Goal: Information Seeking & Learning: Understand process/instructions

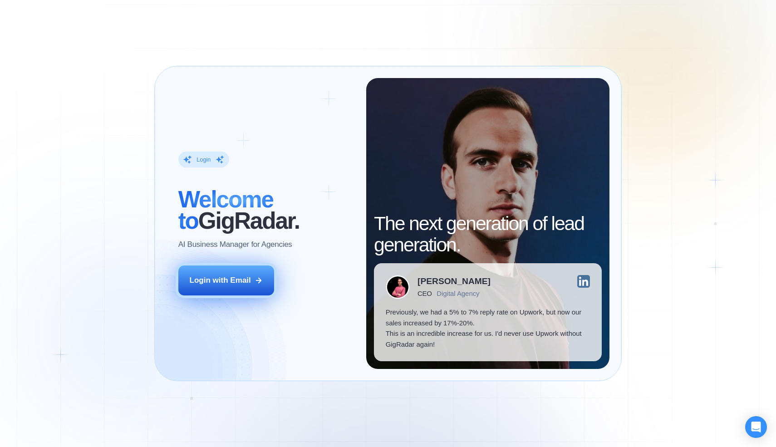
click at [228, 282] on div "Login with Email" at bounding box center [220, 280] width 61 height 11
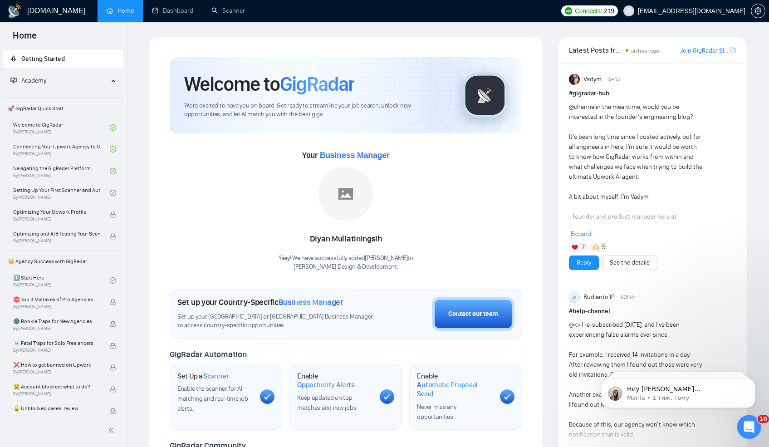
click at [743, 421] on icon "Відкрити програму для спілкування Intercom" at bounding box center [747, 425] width 15 height 15
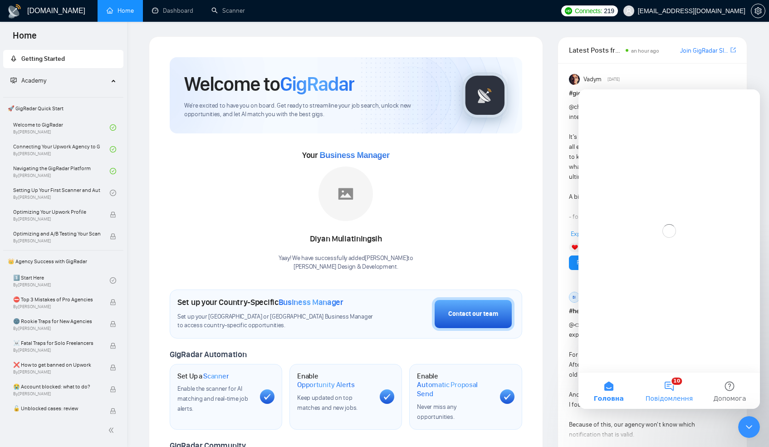
click at [660, 389] on button "10 Повідомлення" at bounding box center [669, 390] width 60 height 36
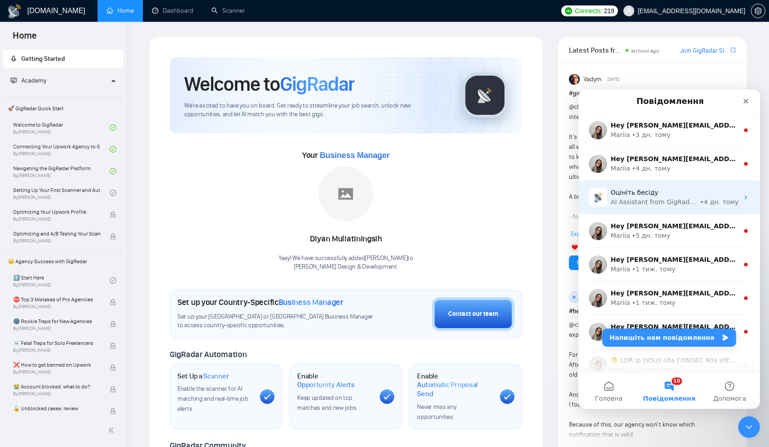
click at [686, 193] on div "Оцініть бесіду" at bounding box center [675, 193] width 128 height 10
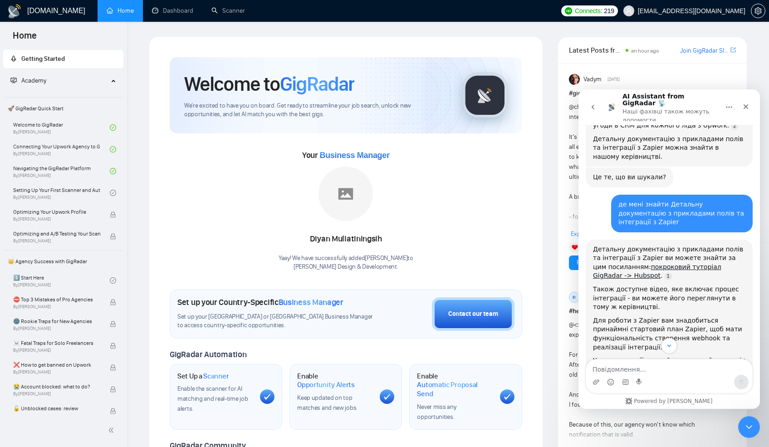
scroll to position [385, 0]
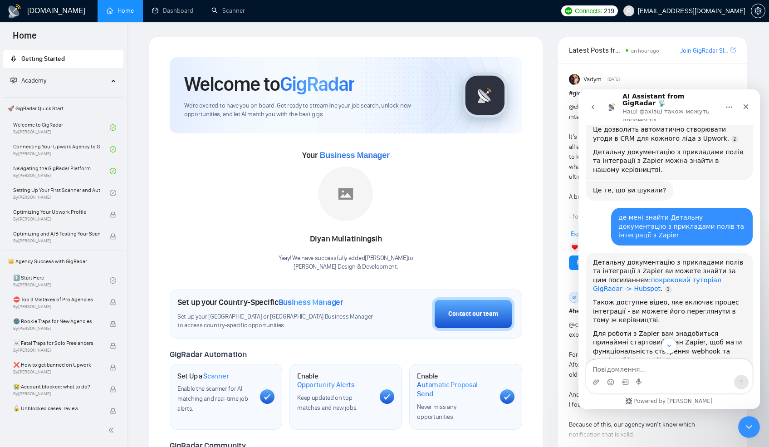
click at [645, 276] on link "покроковий туторіал GigRadar -> Hubspot" at bounding box center [657, 284] width 128 height 16
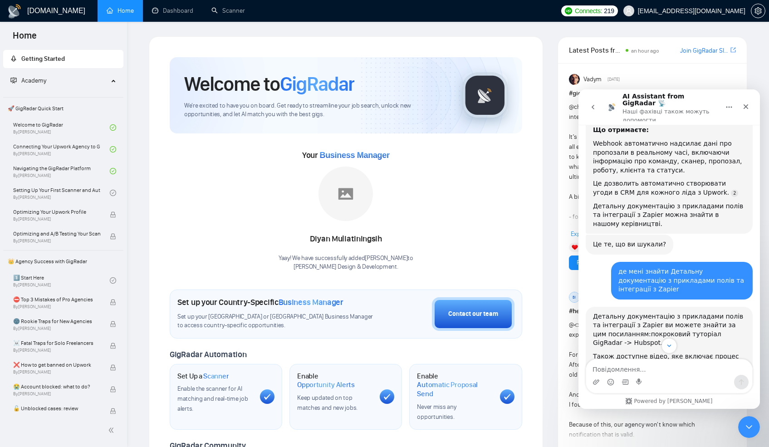
scroll to position [300, 0]
